Goal: Transaction & Acquisition: Download file/media

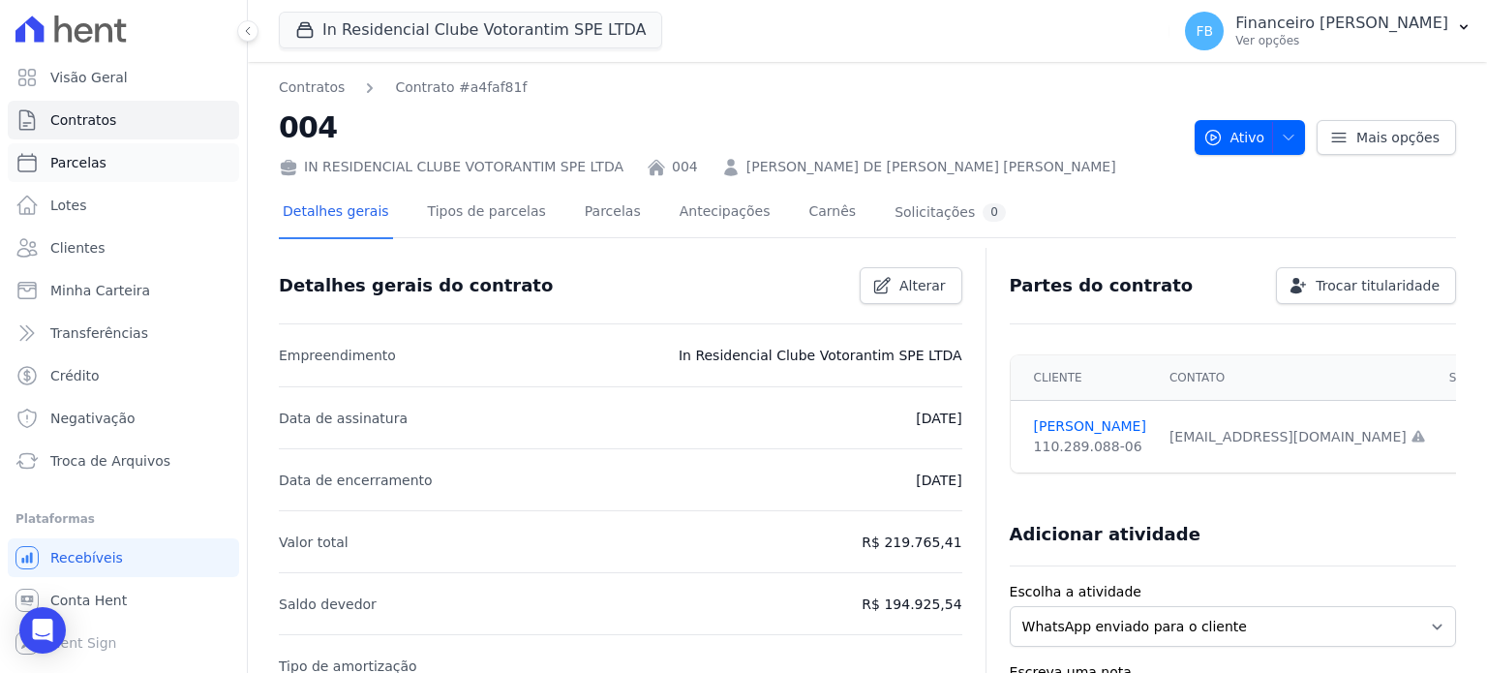
click at [111, 167] on link "Parcelas" at bounding box center [123, 162] width 231 height 39
select select
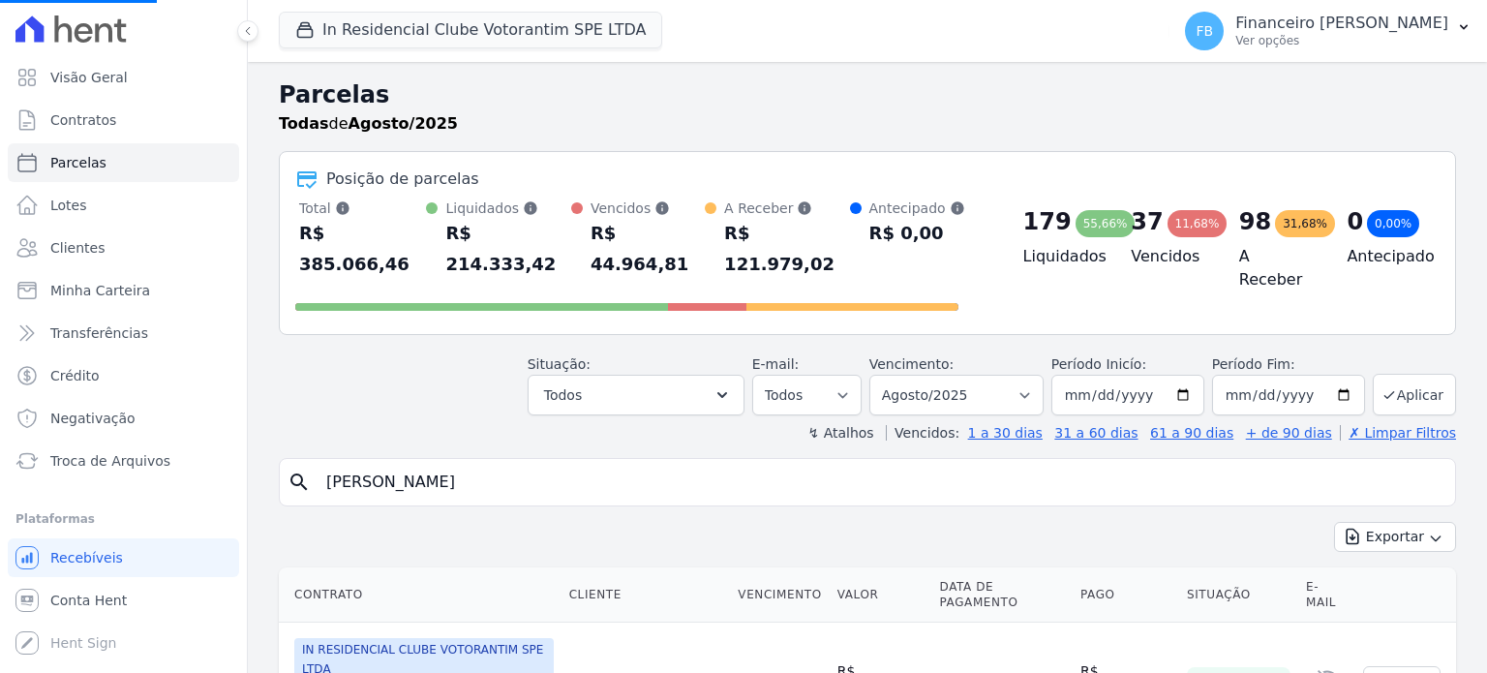
drag, startPoint x: 433, startPoint y: 443, endPoint x: 0, endPoint y: 425, distance: 433.1
click at [0, 425] on div "Visão Geral Contratos [GEOGRAPHIC_DATA] Lotes Clientes Minha Carteira Transferê…" at bounding box center [743, 336] width 1487 height 673
select select
click at [399, 463] on input "search" at bounding box center [881, 482] width 1133 height 39
type input "vitoria"
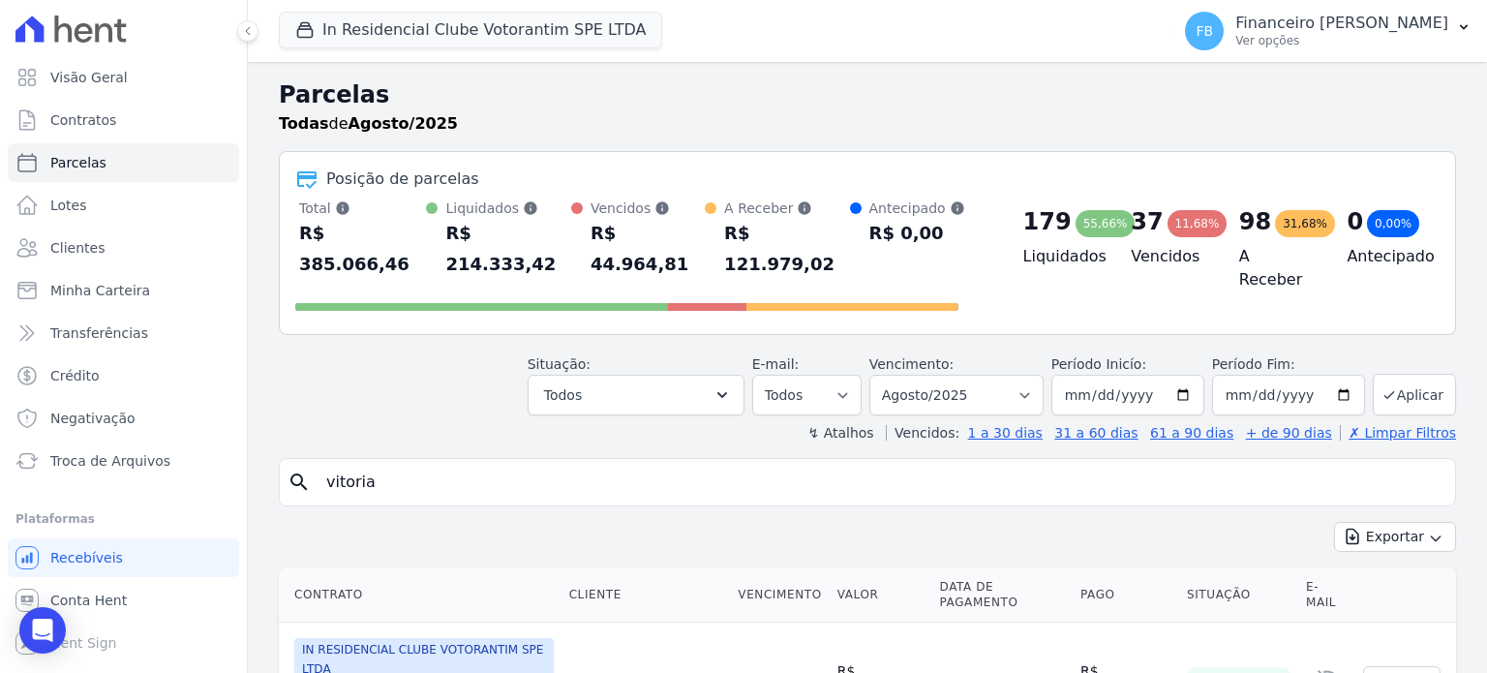
select select
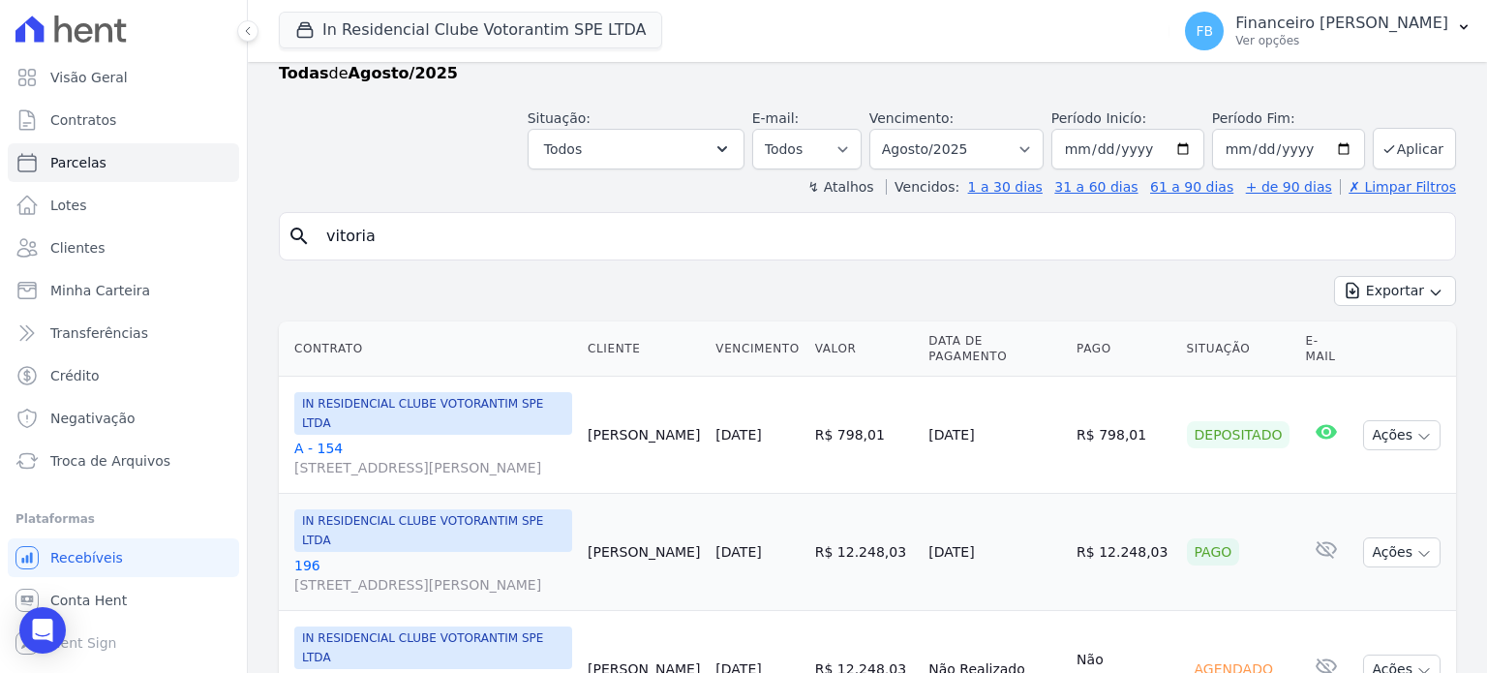
scroll to position [97, 0]
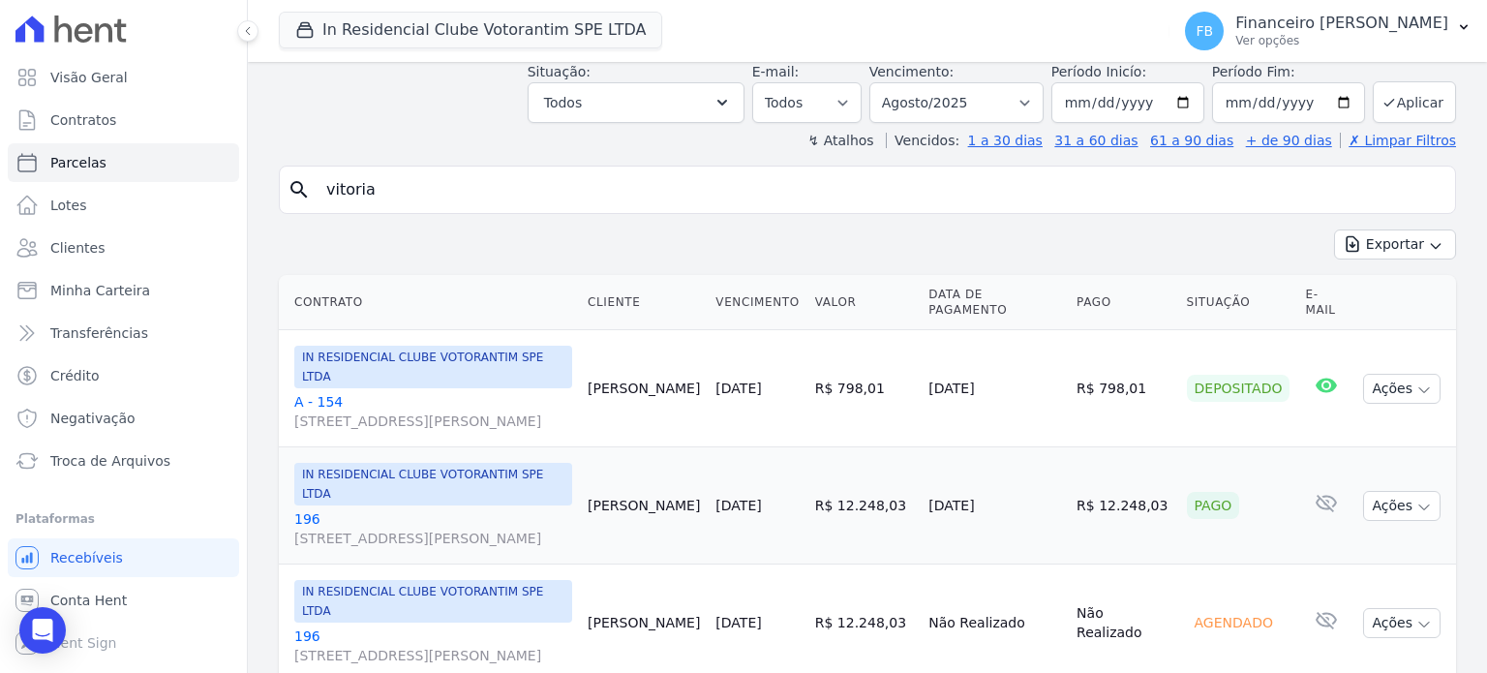
drag, startPoint x: 404, startPoint y: 193, endPoint x: 0, endPoint y: 142, distance: 406.8
click at [0, 142] on div "Visão Geral Contratos [GEOGRAPHIC_DATA] Lotes Clientes Minha Carteira Transferê…" at bounding box center [743, 336] width 1487 height 673
type input "isabela"
select select
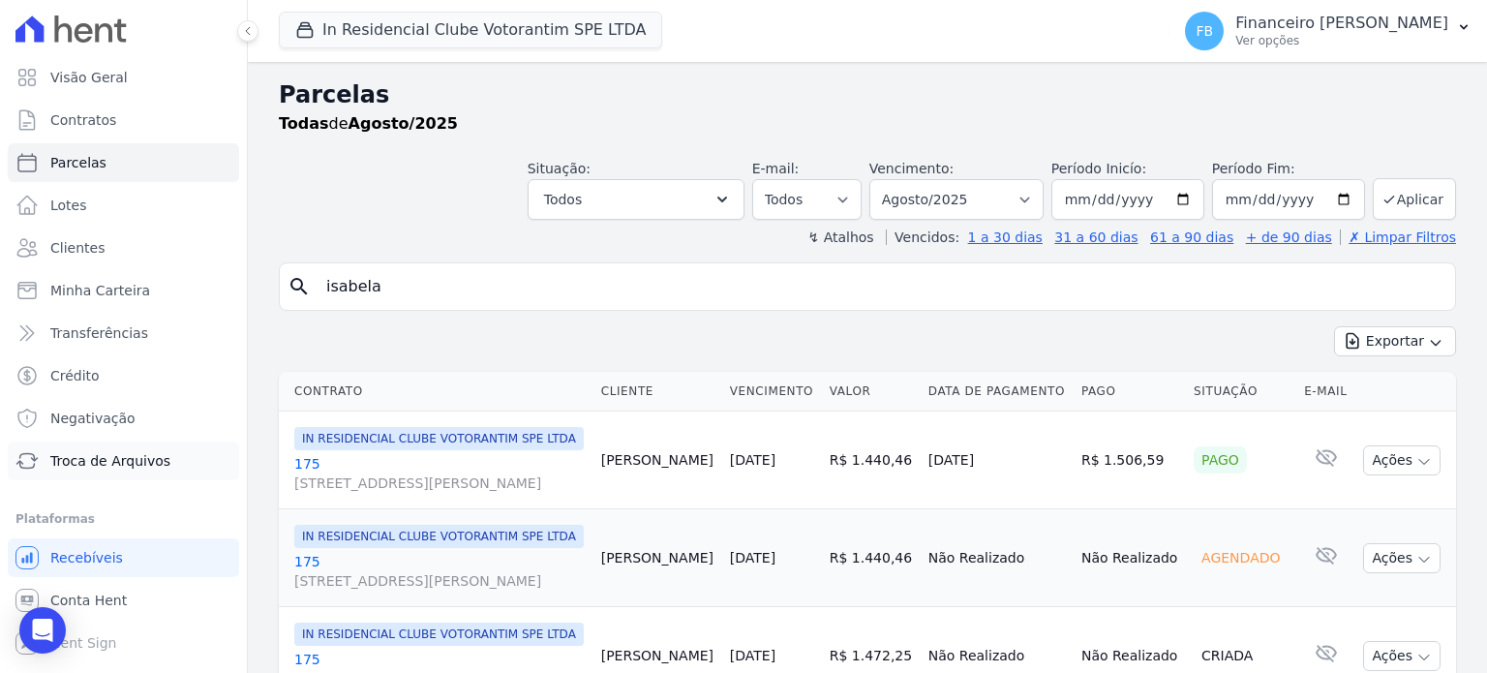
click at [163, 466] on link "Troca de Arquivos" at bounding box center [123, 460] width 231 height 39
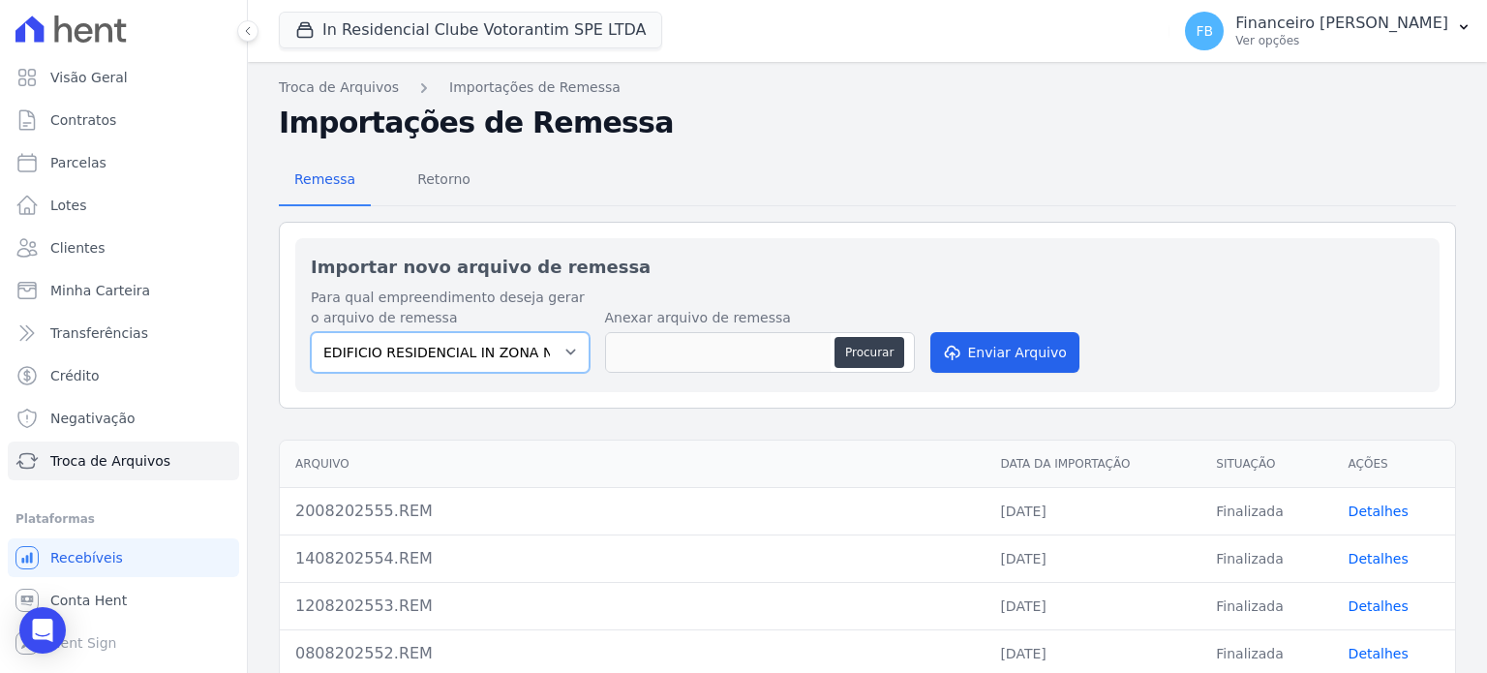
click at [512, 348] on select "EDIFICIO RESIDENCIAL IN ZONA NORTE SPE LTDA IN RESIDENCIAL CLUBE VOTORANTIM SPE…" at bounding box center [450, 352] width 279 height 41
select select "67f8df51-0d42-40b2-950a-8999249ee5ae"
click at [311, 332] on select "EDIFICIO RESIDENCIAL IN ZONA NORTE SPE LTDA IN RESIDENCIAL CLUBE VOTORANTIM SPE…" at bounding box center [450, 352] width 279 height 41
click at [444, 178] on span "Retorno" at bounding box center [444, 179] width 76 height 39
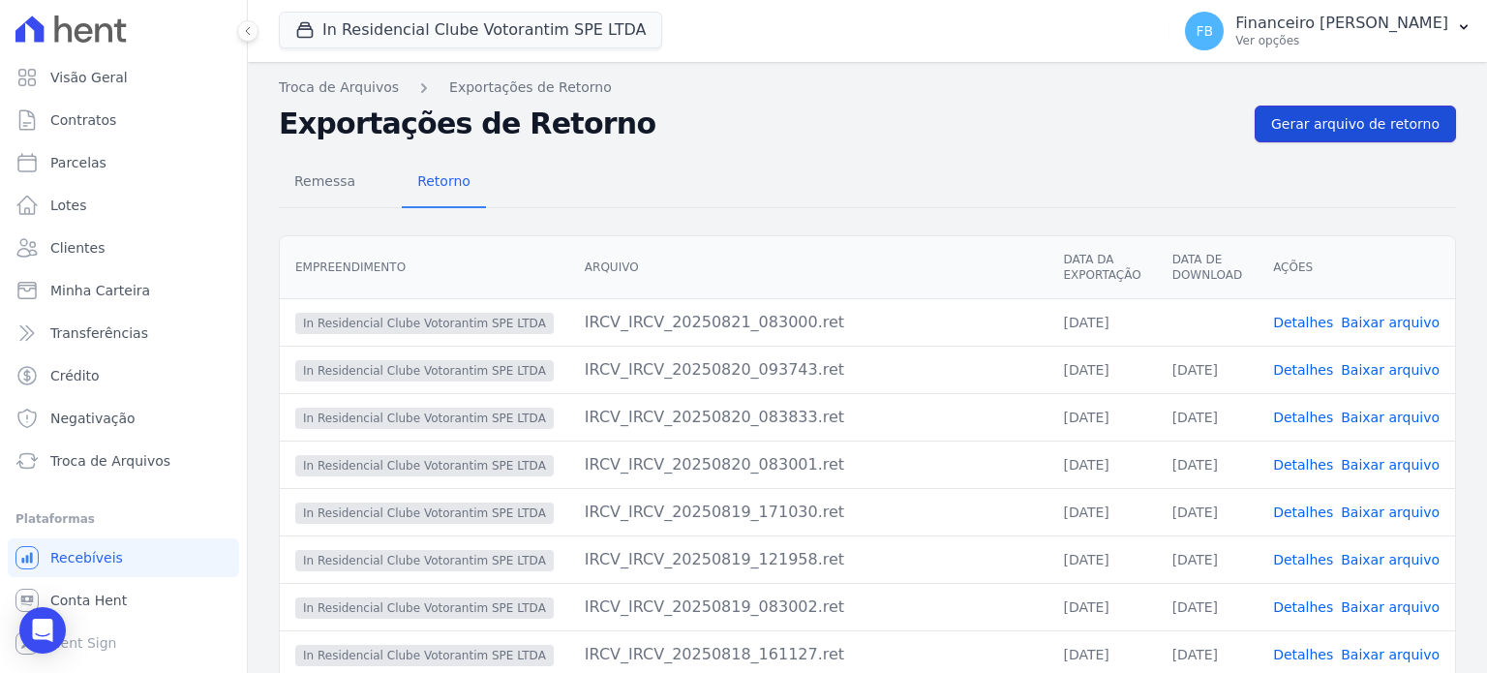
click at [1338, 127] on span "Gerar arquivo de retorno" at bounding box center [1355, 123] width 168 height 19
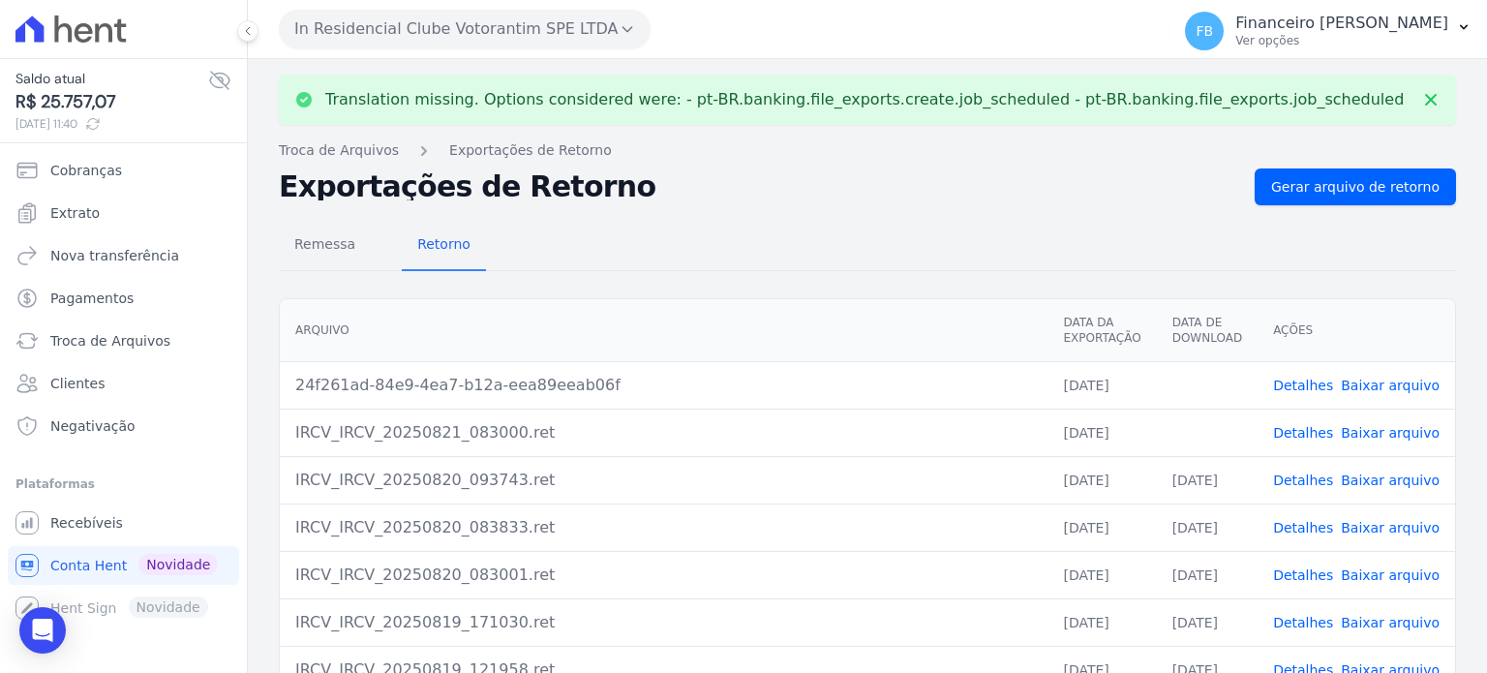
click at [1390, 437] on link "Baixar arquivo" at bounding box center [1390, 432] width 99 height 15
click at [1421, 379] on link "Baixar arquivo" at bounding box center [1390, 385] width 99 height 15
